Goal: Navigation & Orientation: Find specific page/section

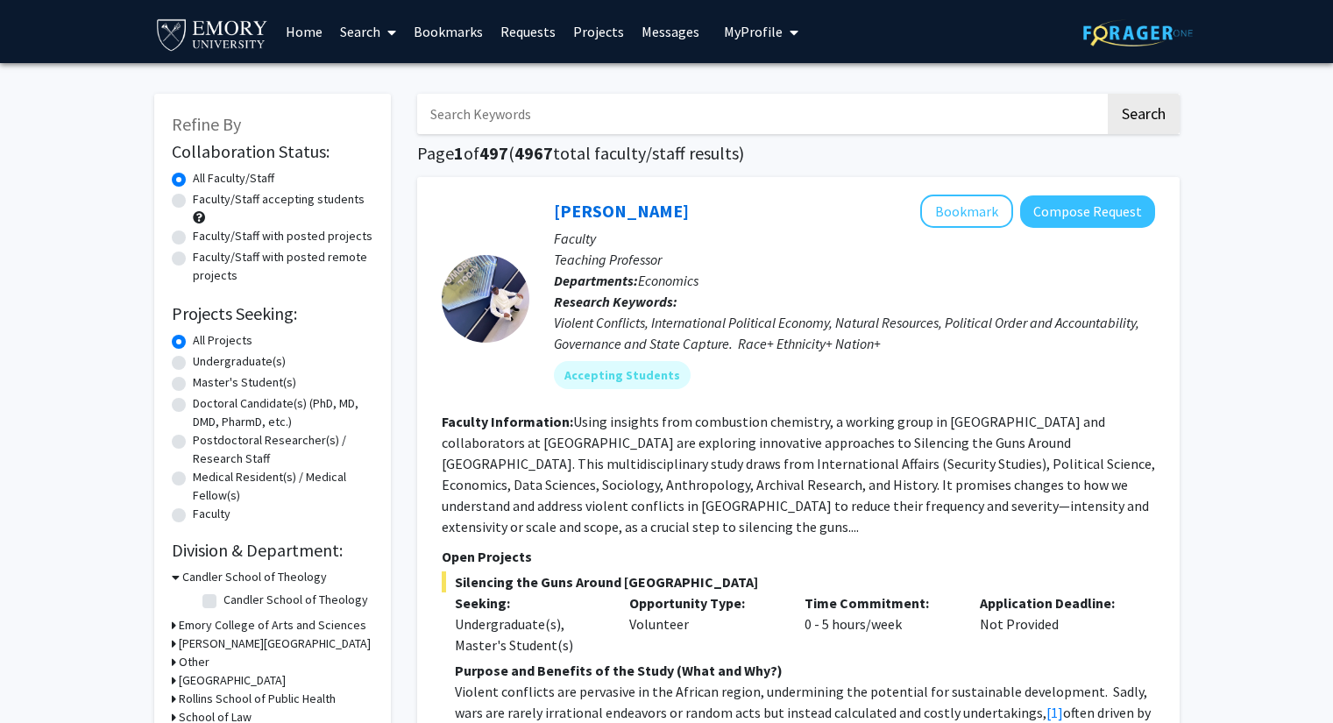
click at [518, 39] on link "Requests" at bounding box center [528, 31] width 73 height 61
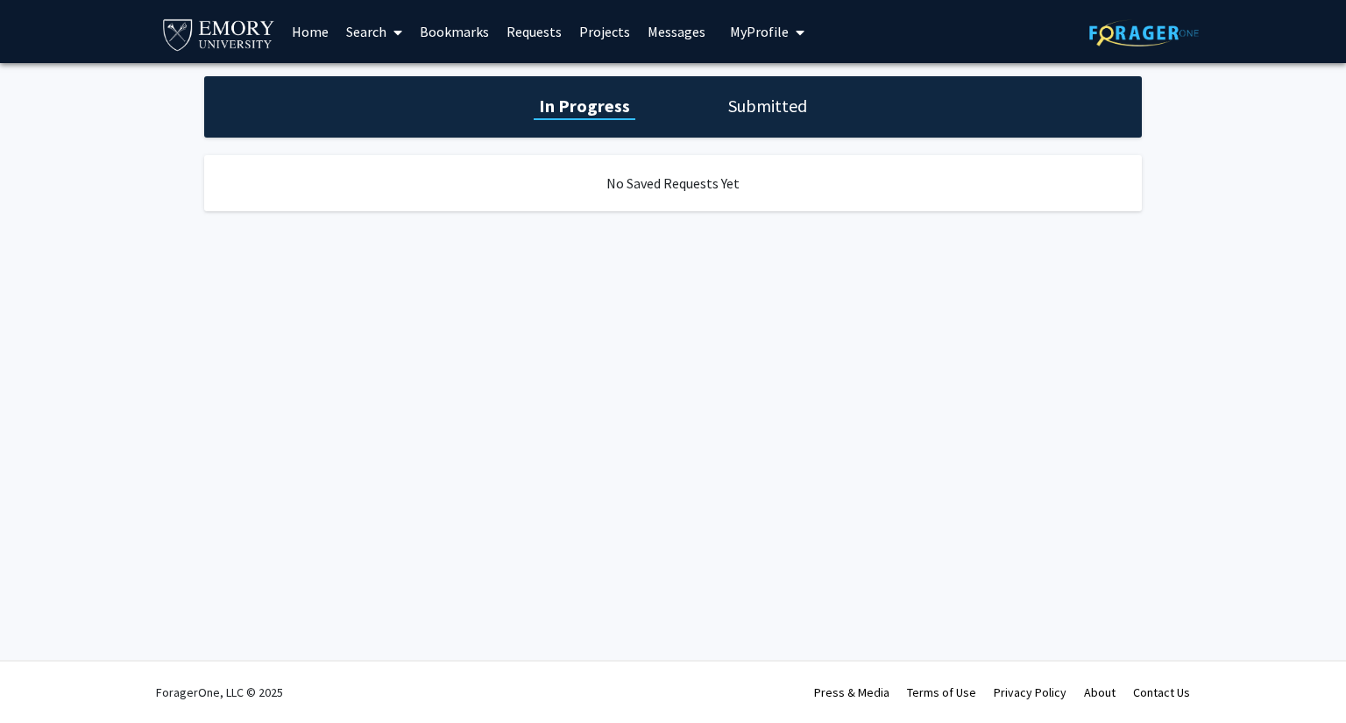
click at [442, 39] on link "Bookmarks" at bounding box center [454, 31] width 87 height 61
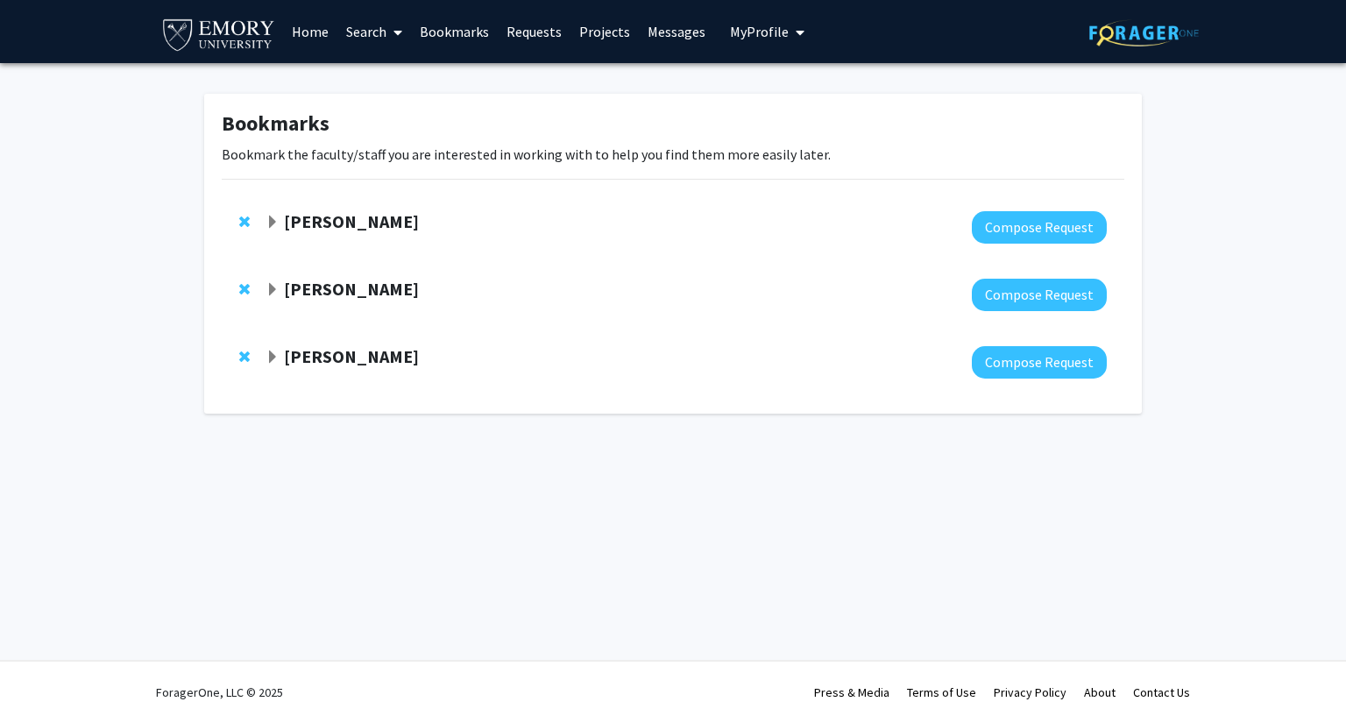
click at [380, 358] on strong "[PERSON_NAME]" at bounding box center [351, 356] width 135 height 22
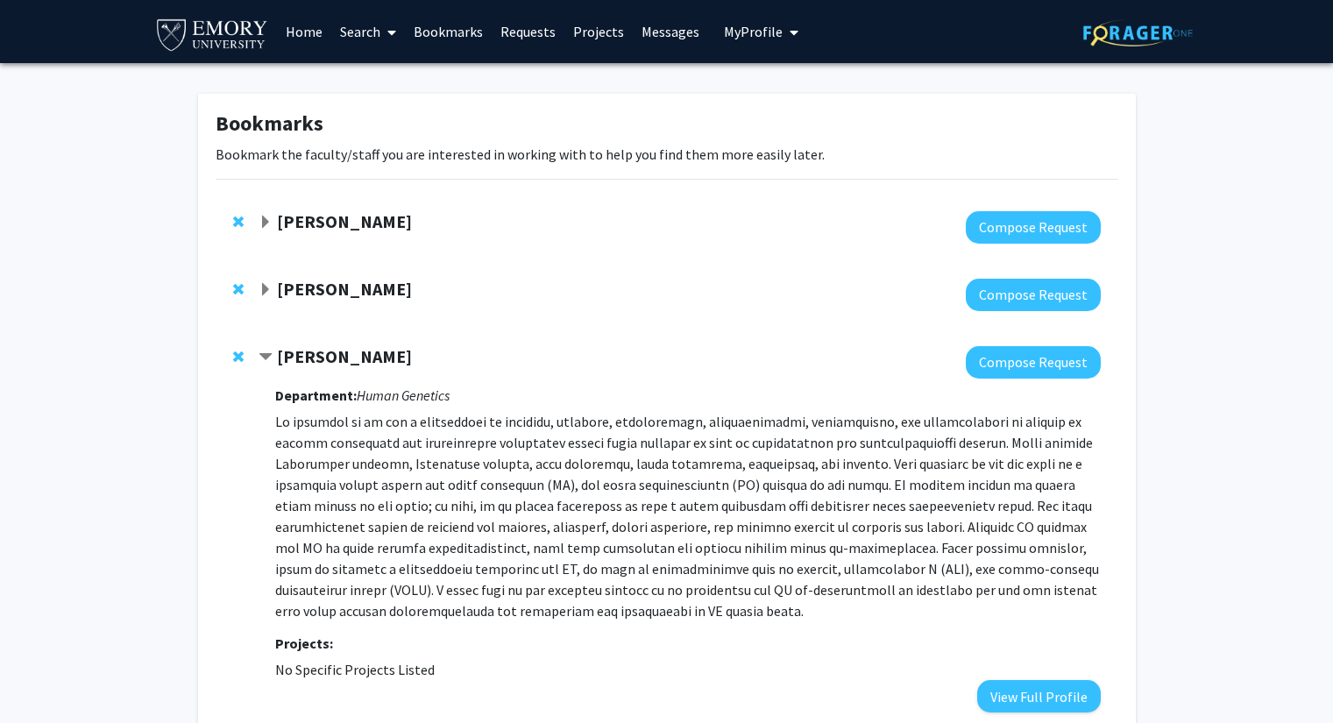
click at [347, 301] on div at bounding box center [679, 295] width 841 height 32
click at [344, 294] on strong "[PERSON_NAME]" at bounding box center [344, 289] width 135 height 22
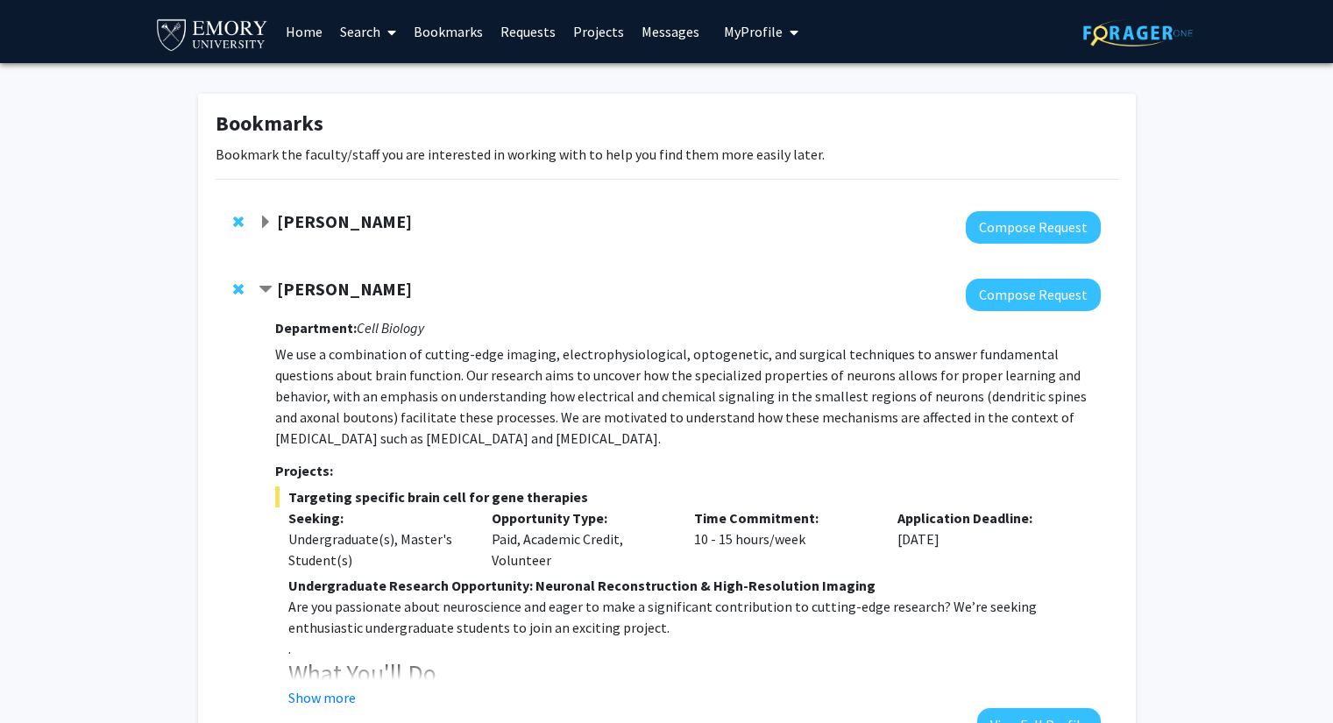
click at [346, 221] on strong "[PERSON_NAME]" at bounding box center [344, 221] width 135 height 22
